Goal: Connect with others: Connect with others

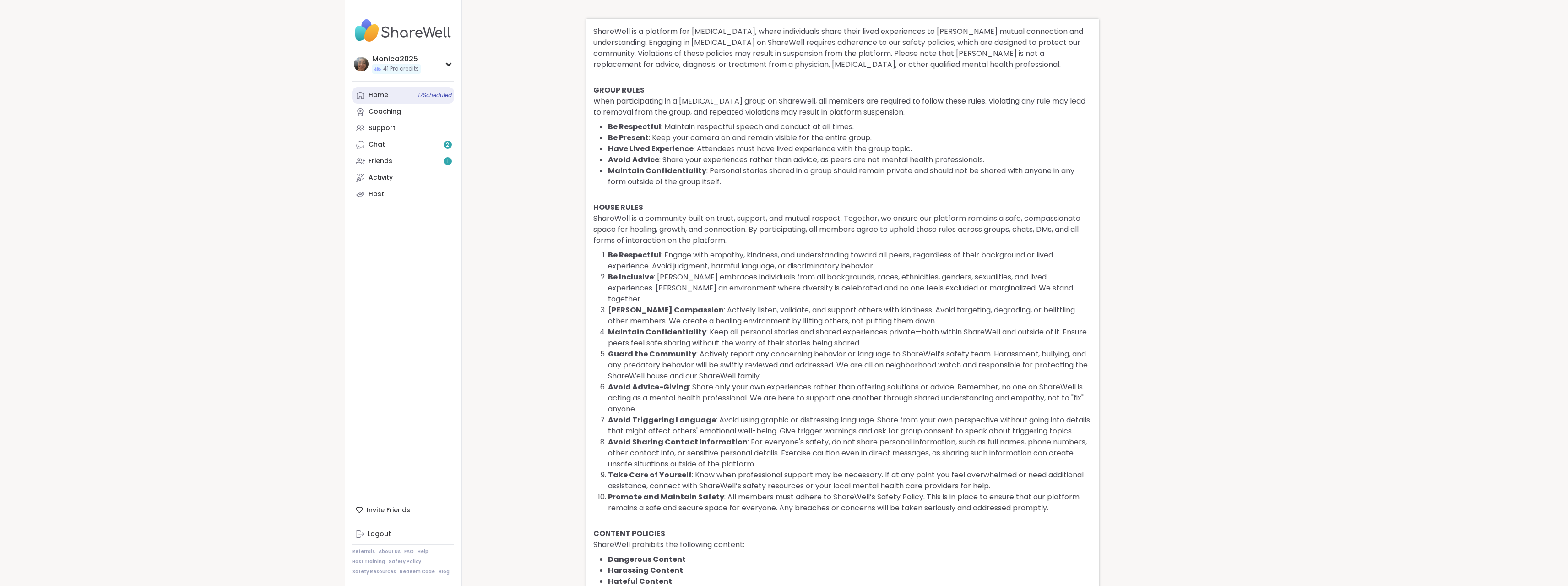
click at [381, 96] on div "Home 17 Scheduled" at bounding box center [378, 95] width 20 height 9
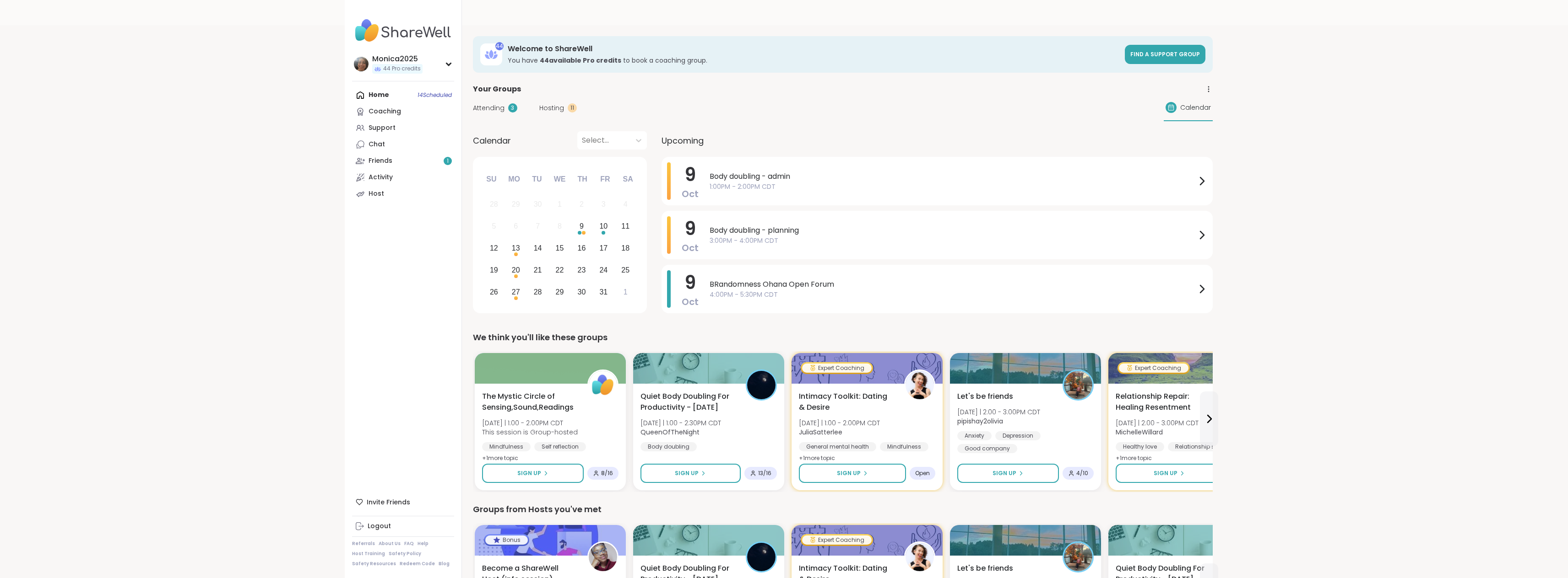
click at [416, 156] on link "Friends 1" at bounding box center [403, 161] width 102 height 17
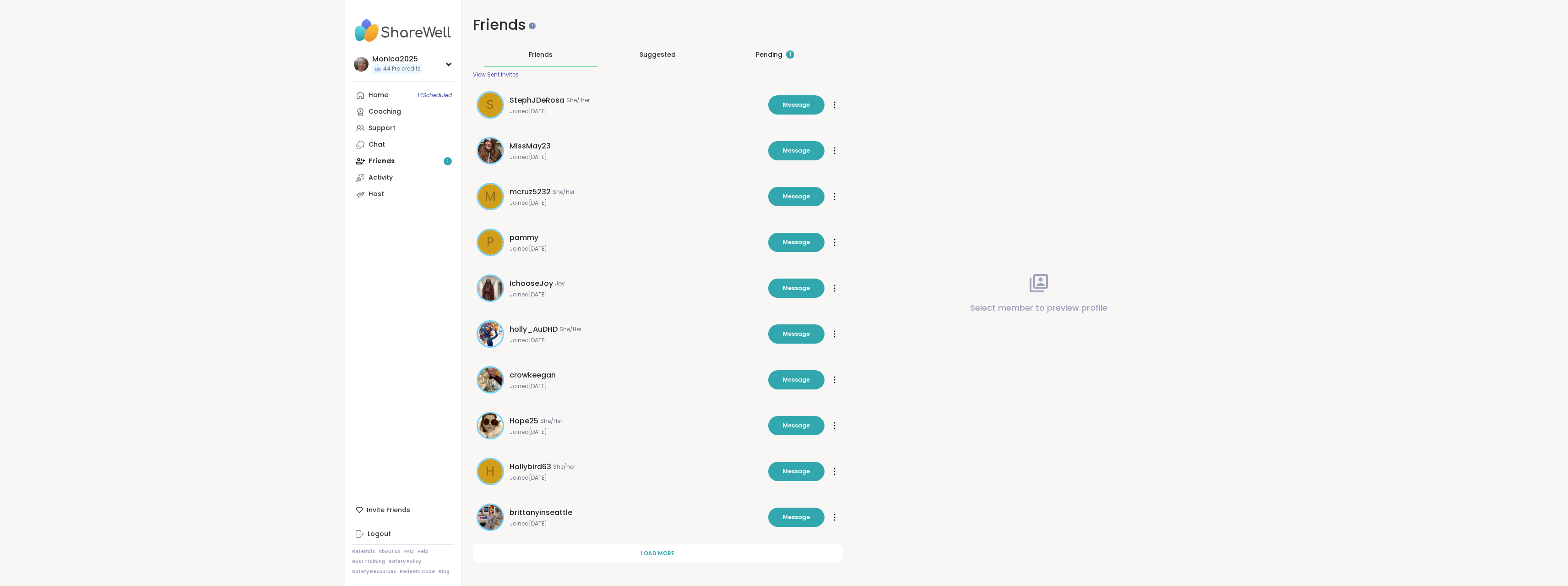
click at [784, 49] on div "Pending 1" at bounding box center [775, 54] width 113 height 24
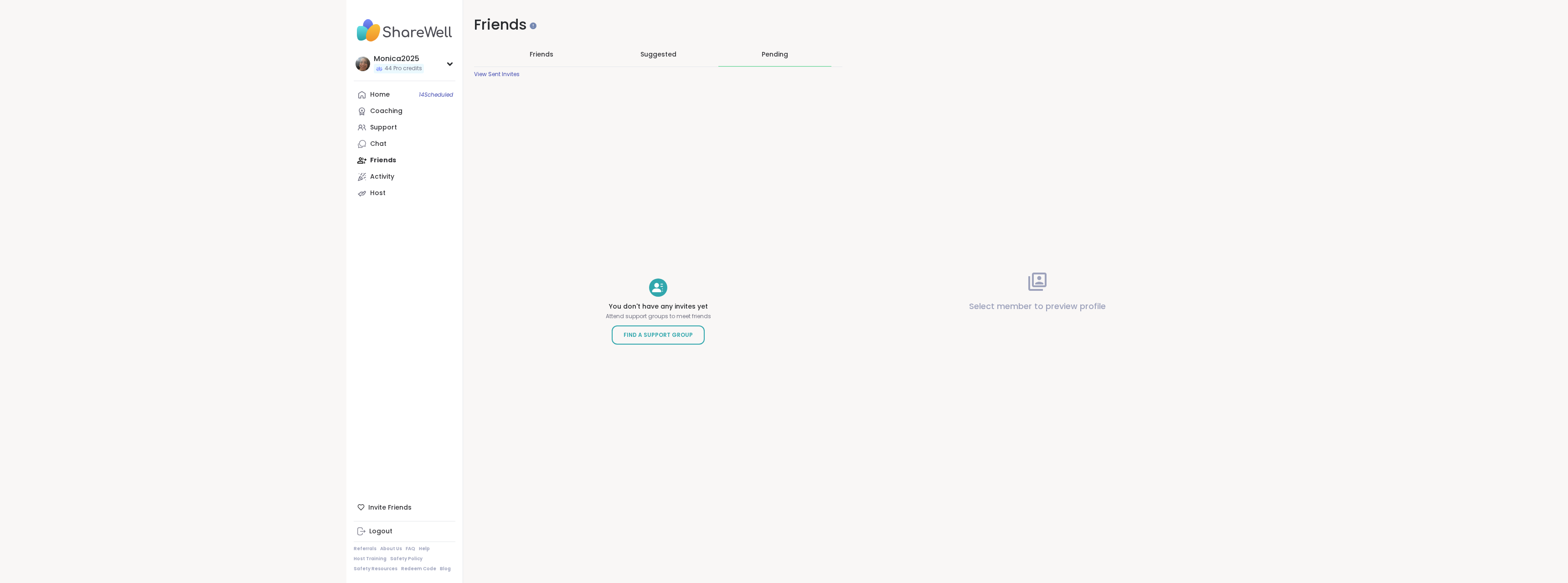
click at [645, 56] on span "Suggested" at bounding box center [658, 54] width 36 height 9
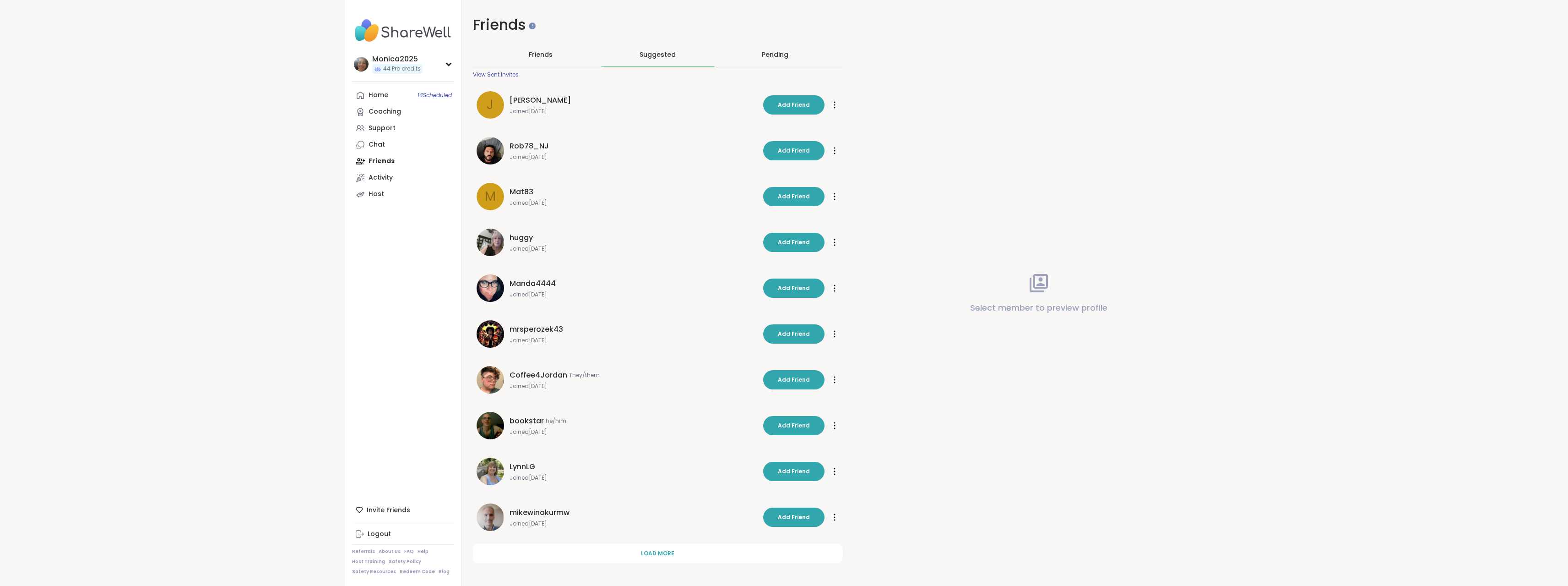
click at [536, 56] on span "Friends" at bounding box center [541, 54] width 24 height 9
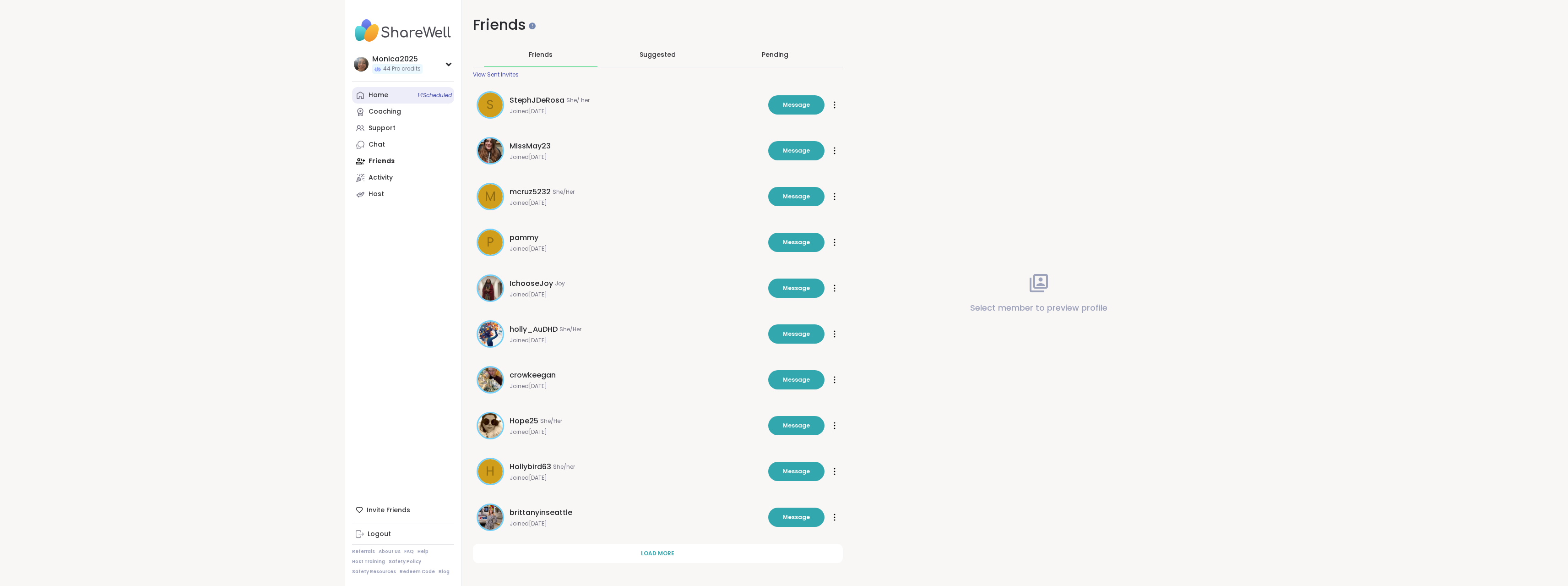
click at [421, 94] on span "14 Scheduled" at bounding box center [434, 95] width 34 height 7
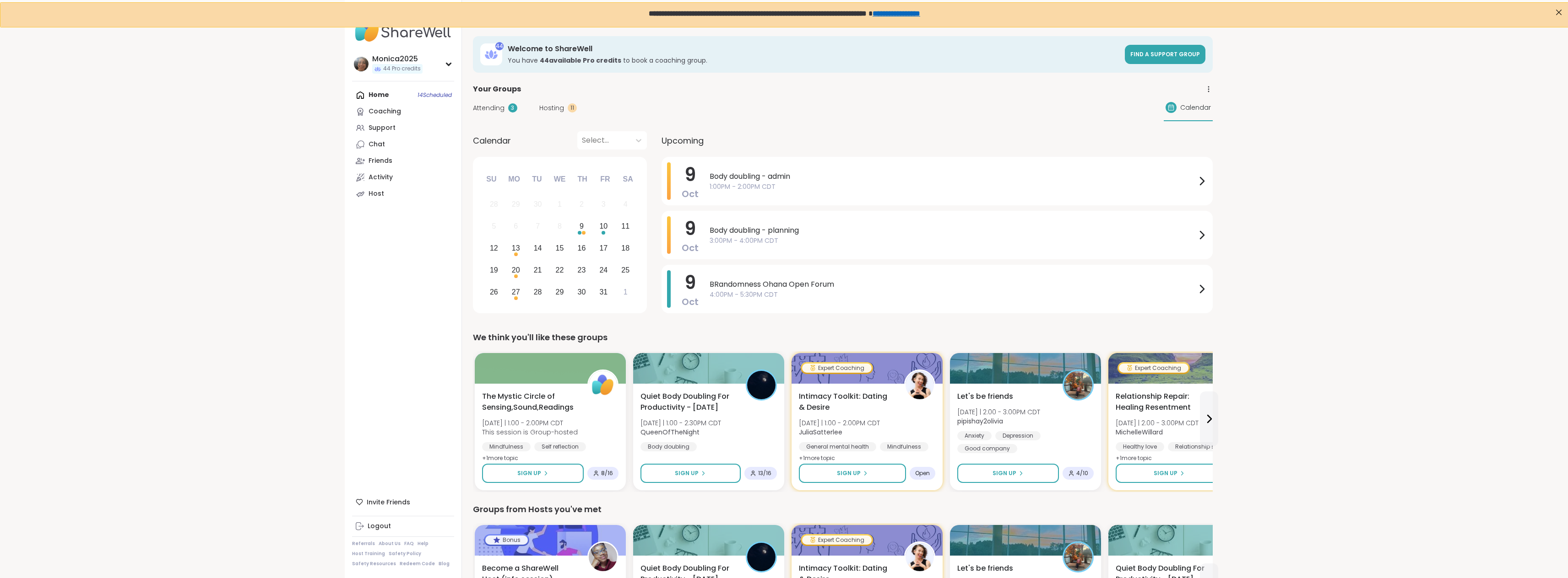
click at [379, 95] on div "Home 14 Scheduled Coaching Support Chat Friends Activity Host" at bounding box center [403, 144] width 102 height 115
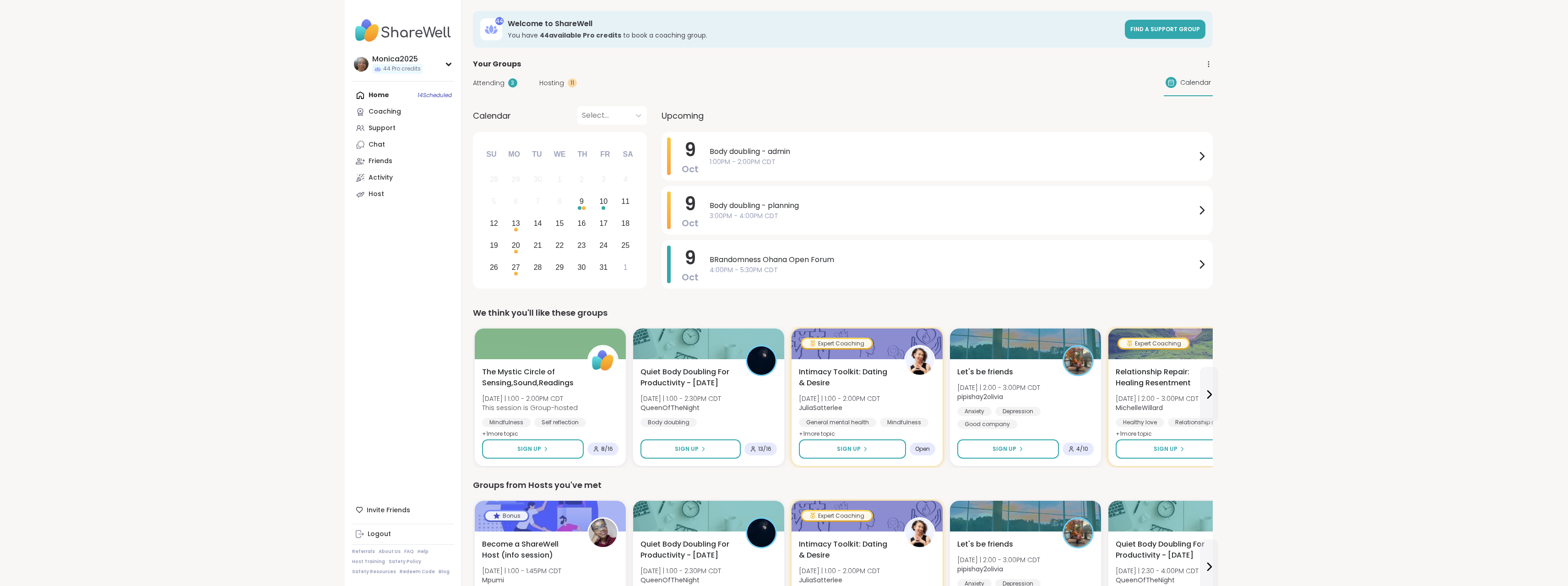
click at [374, 94] on div "Home 14 Scheduled Coaching Support Chat Friends Activity Host" at bounding box center [403, 145] width 102 height 115
